Goal: Task Accomplishment & Management: Manage account settings

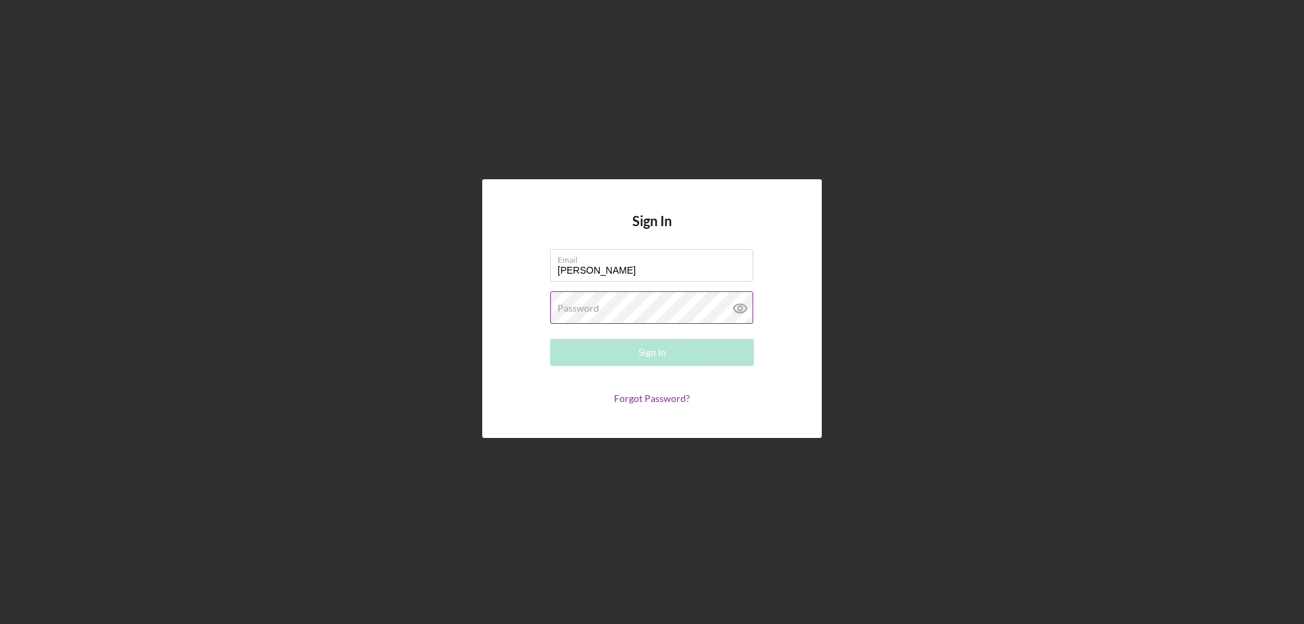
type input "[PERSON_NAME][EMAIL_ADDRESS][PERSON_NAME][DOMAIN_NAME]"
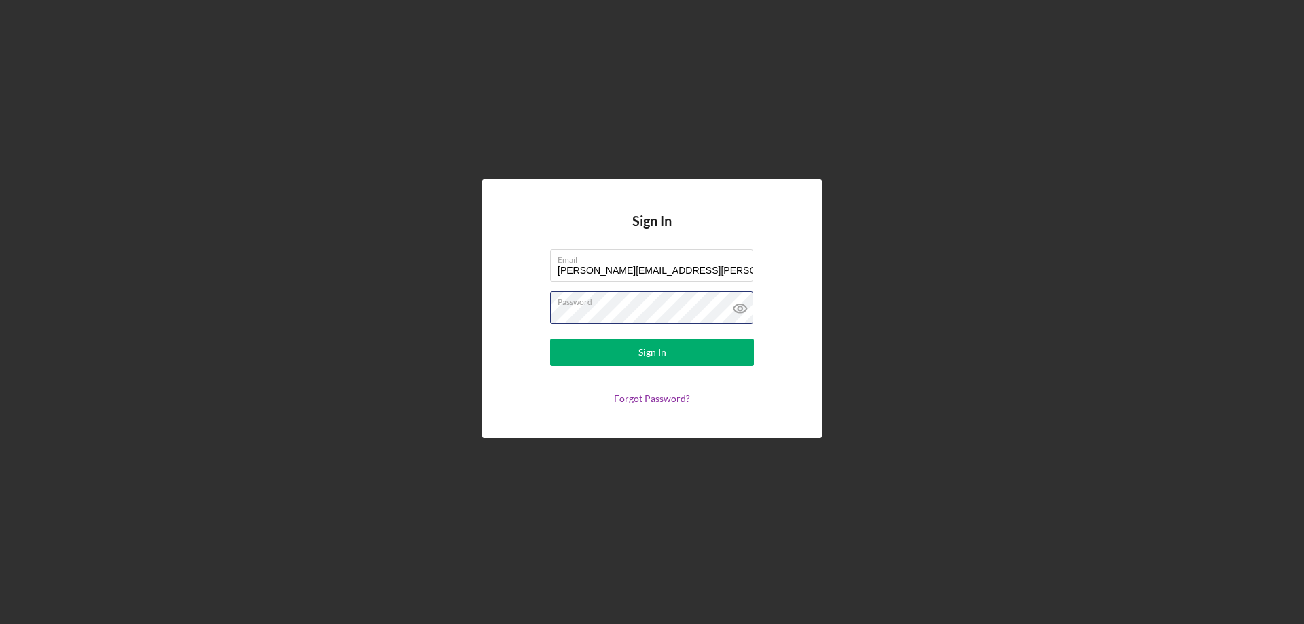
click at [550, 339] on button "Sign In" at bounding box center [652, 352] width 204 height 27
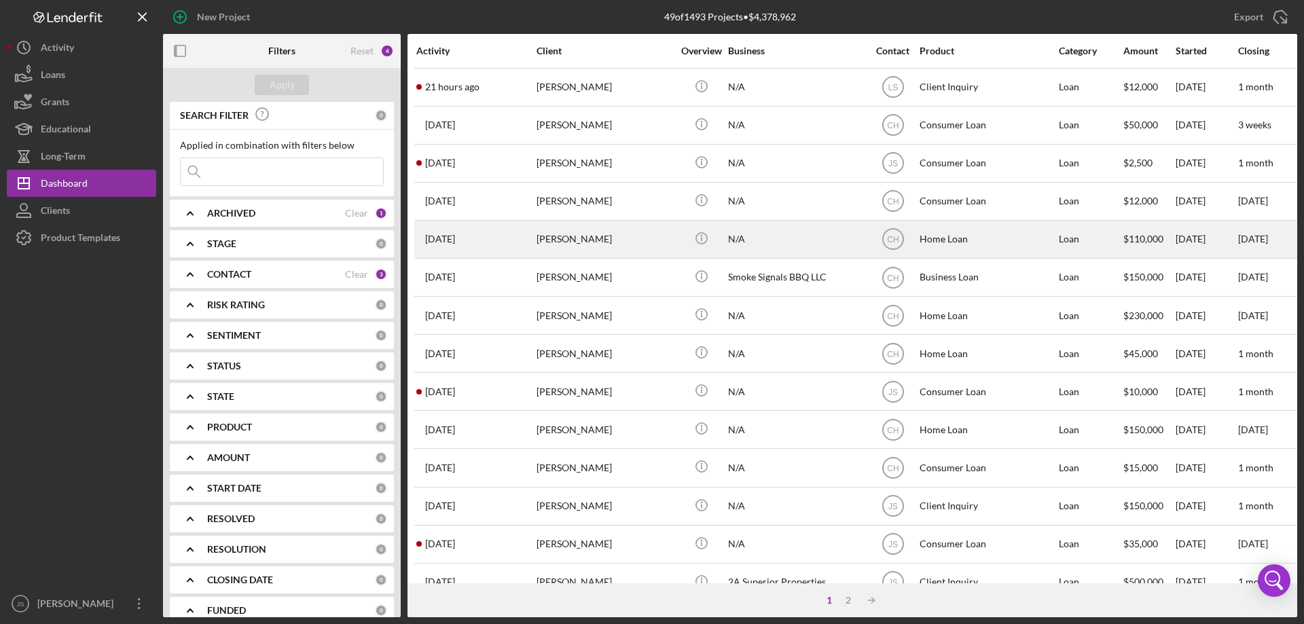
click at [664, 247] on div "[PERSON_NAME]" at bounding box center [605, 239] width 136 height 36
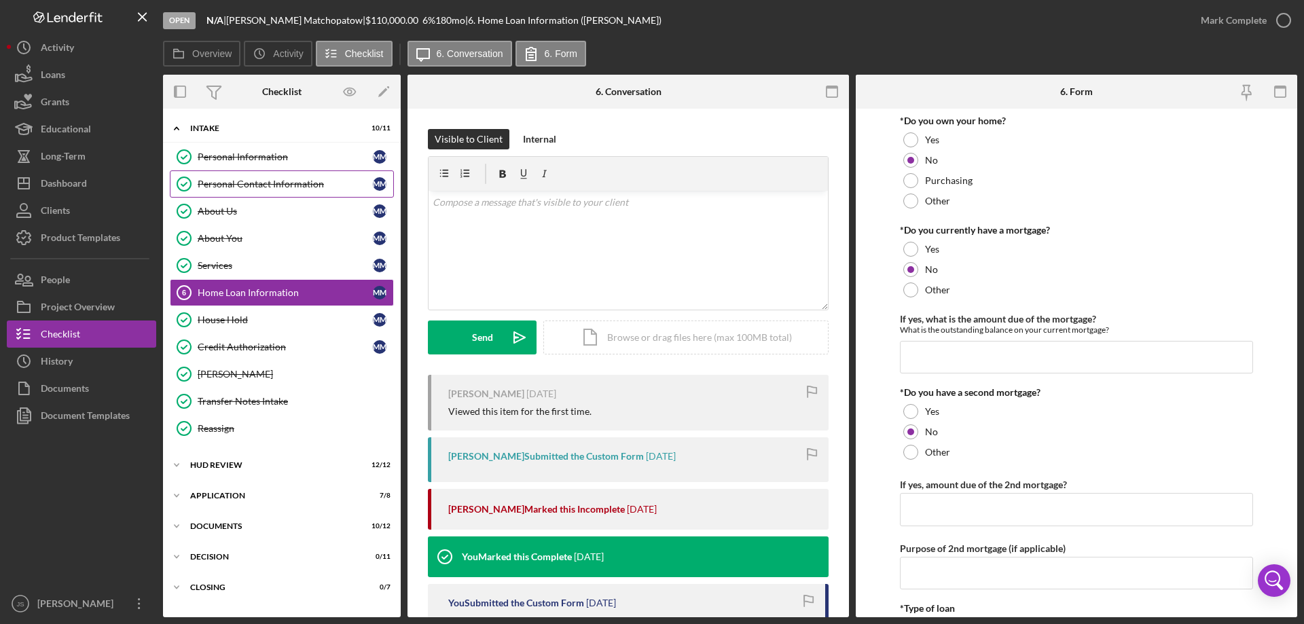
click at [259, 183] on div "Personal Contact Information" at bounding box center [285, 184] width 175 height 11
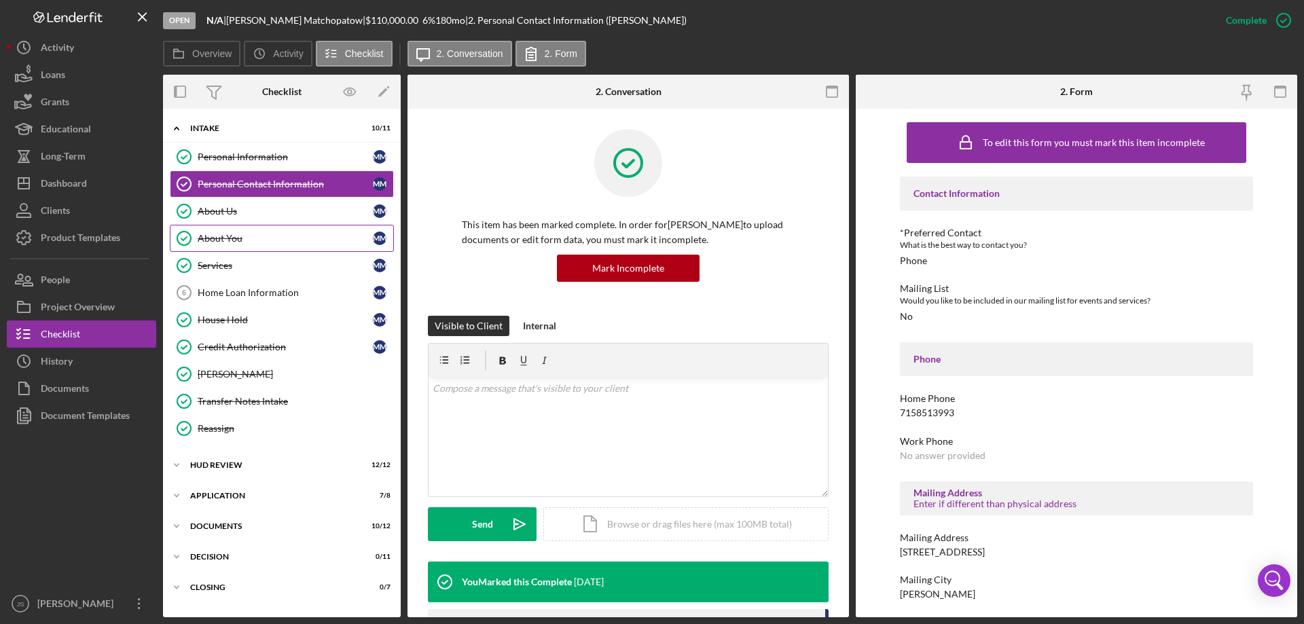
click at [285, 236] on div "About You" at bounding box center [285, 238] width 175 height 11
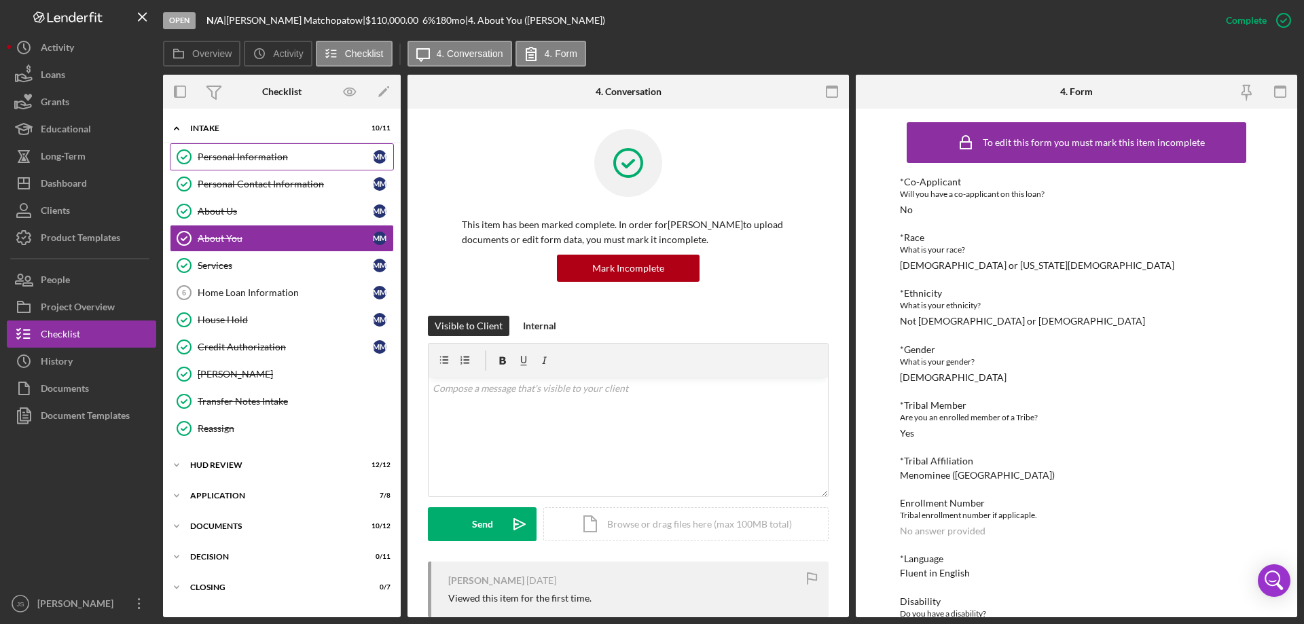
drag, startPoint x: 248, startPoint y: 153, endPoint x: 703, endPoint y: 327, distance: 486.7
click at [249, 153] on div "Personal Information" at bounding box center [285, 157] width 175 height 11
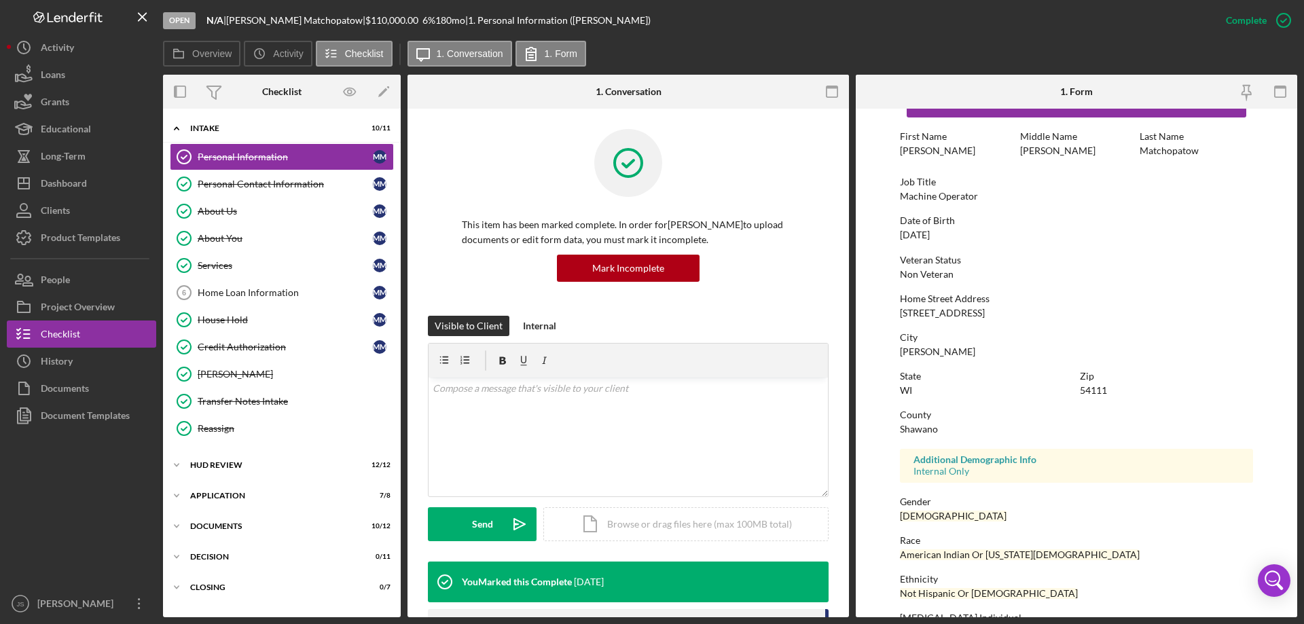
scroll to position [125, 0]
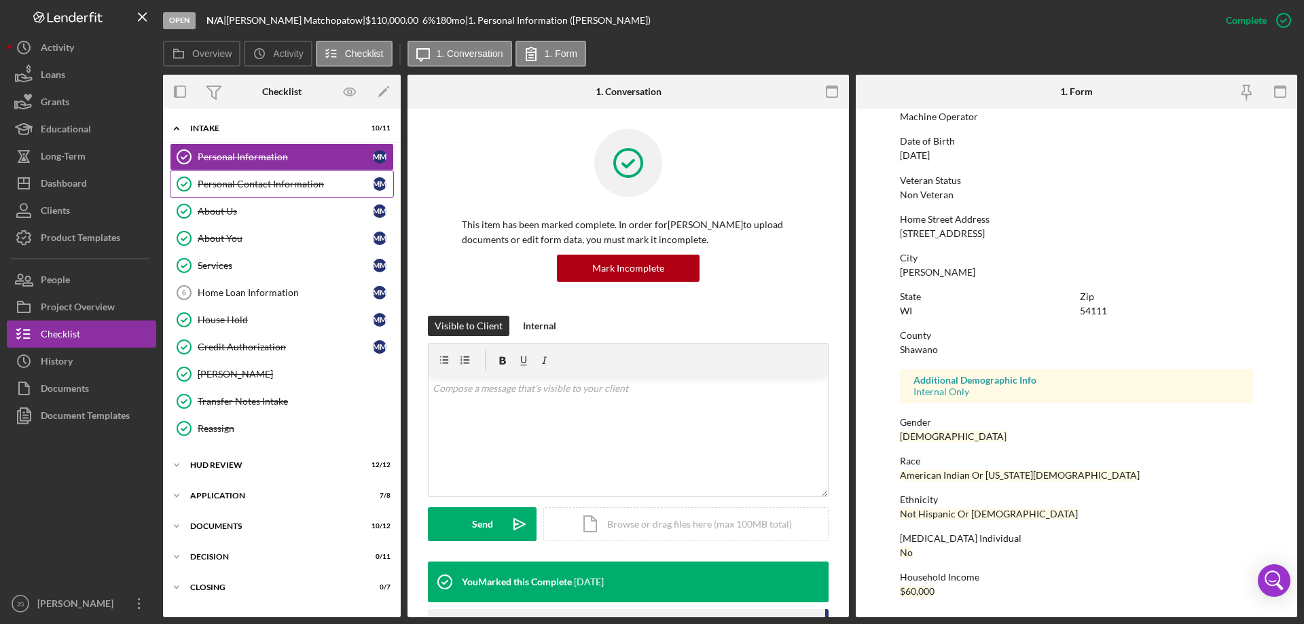
click at [274, 183] on div "Personal Contact Information" at bounding box center [285, 184] width 175 height 11
